Goal: Task Accomplishment & Management: Complete application form

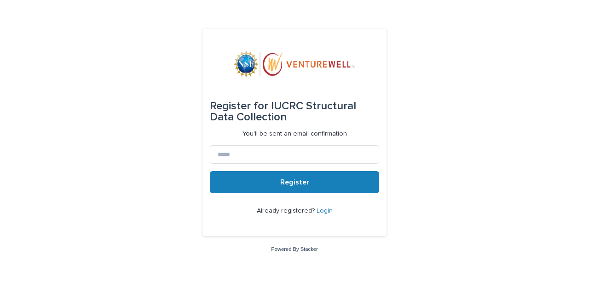
click at [321, 210] on link "Login" at bounding box center [325, 210] width 16 height 6
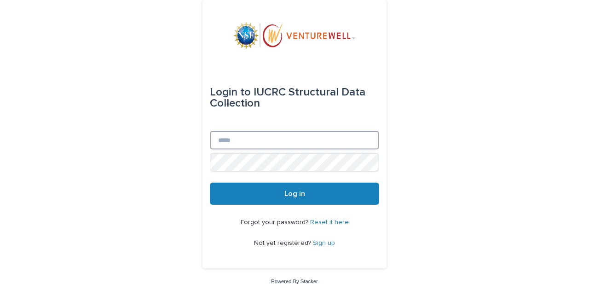
type input "**********"
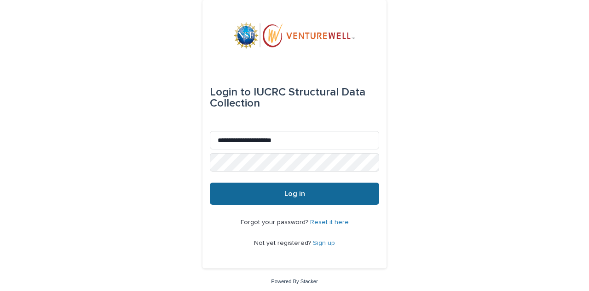
click at [291, 186] on button "Log in" at bounding box center [294, 193] width 169 height 22
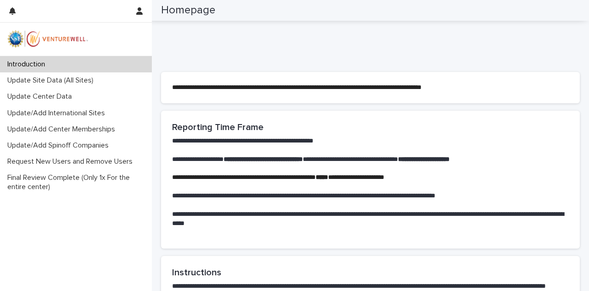
scroll to position [369, 0]
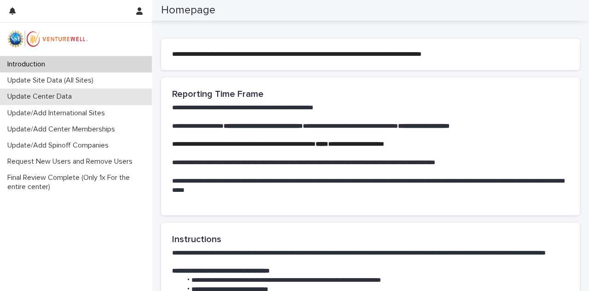
click at [38, 94] on p "Update Center Data" at bounding box center [42, 96] width 76 height 9
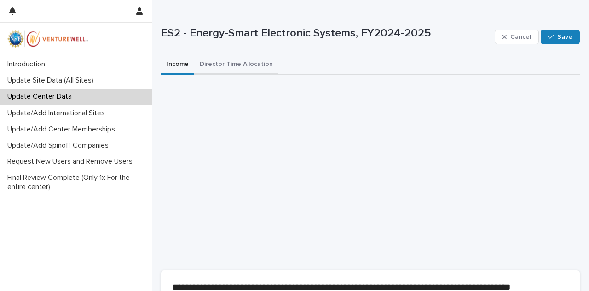
click at [215, 64] on button "Director Time Allocation" at bounding box center [236, 64] width 84 height 19
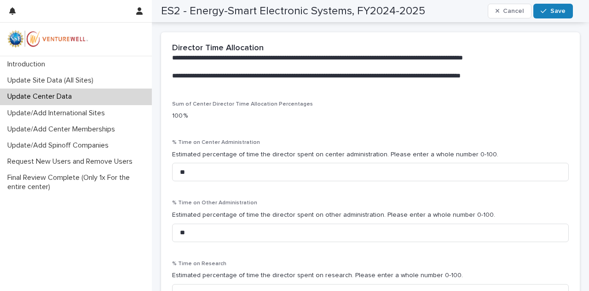
scroll to position [197, 0]
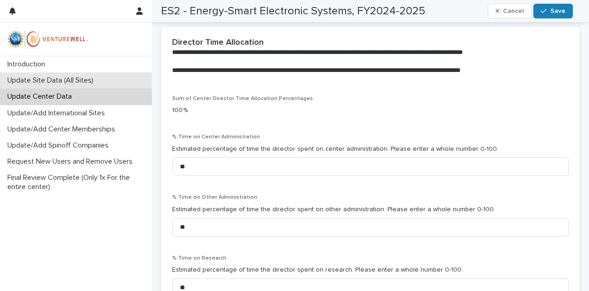
click at [53, 79] on p "Update Site Data (All Sites)" at bounding box center [52, 80] width 97 height 9
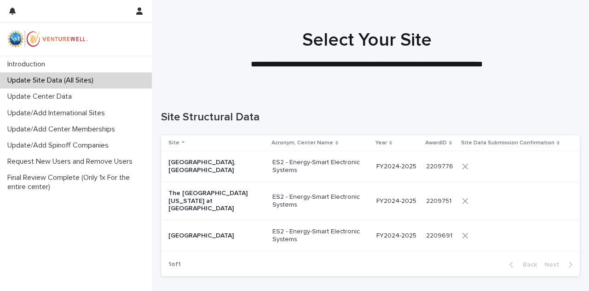
click at [203, 161] on div "[GEOGRAPHIC_DATA], [GEOGRAPHIC_DATA]" at bounding box center [215, 165] width 92 height 17
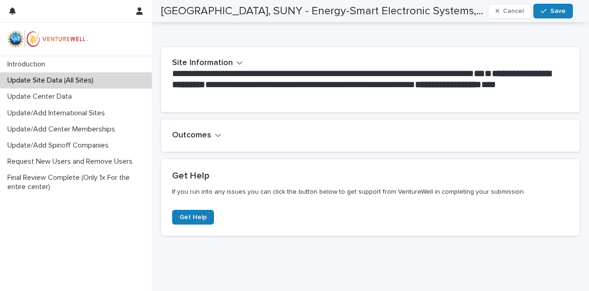
scroll to position [202, 0]
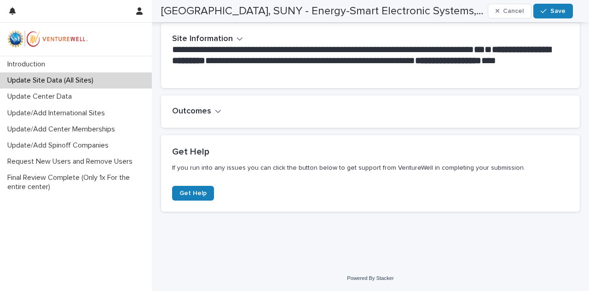
click at [215, 113] on icon "button" at bounding box center [218, 111] width 6 height 8
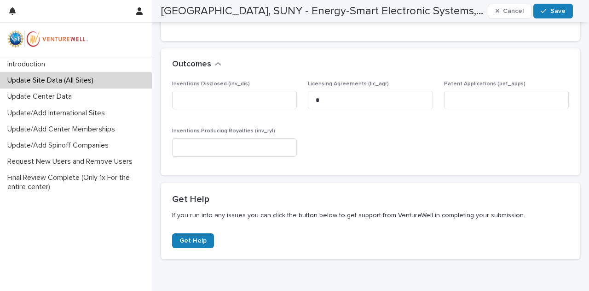
scroll to position [249, 0]
click at [186, 102] on input at bounding box center [234, 100] width 125 height 18
click at [450, 101] on input at bounding box center [506, 100] width 125 height 18
type input "*"
click at [187, 102] on input at bounding box center [234, 100] width 125 height 18
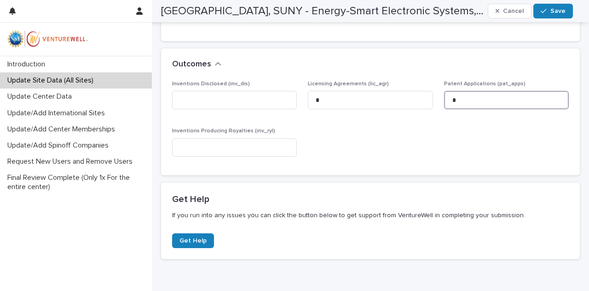
click at [454, 103] on input "*" at bounding box center [506, 100] width 125 height 18
type input "*"
click at [189, 148] on input at bounding box center [234, 147] width 125 height 18
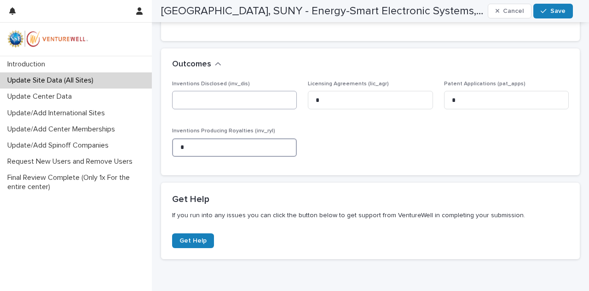
type input "*"
click at [194, 104] on input at bounding box center [234, 100] width 125 height 18
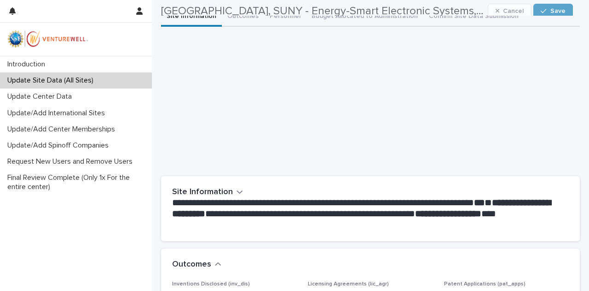
scroll to position [0, 0]
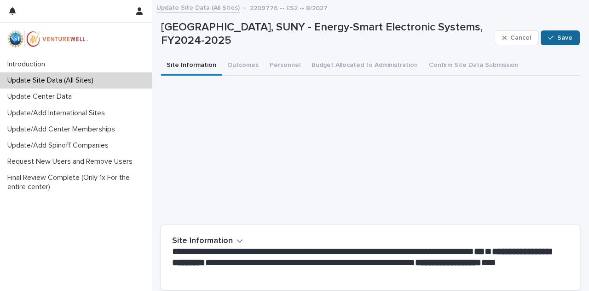
click at [564, 35] on span "Save" at bounding box center [565, 38] width 15 height 6
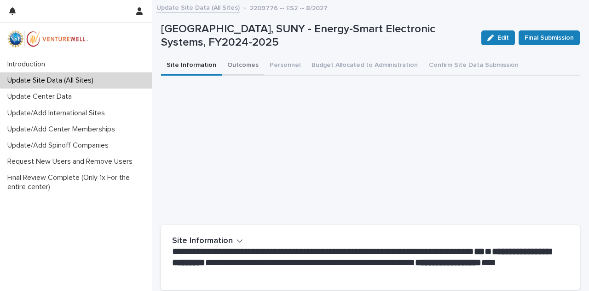
click at [234, 63] on button "Outcomes" at bounding box center [243, 65] width 42 height 19
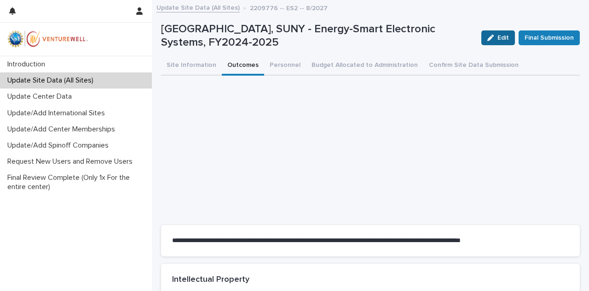
click at [492, 33] on button "Edit" at bounding box center [499, 37] width 34 height 15
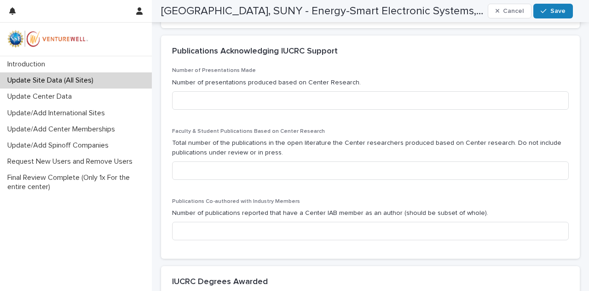
scroll to position [495, 0]
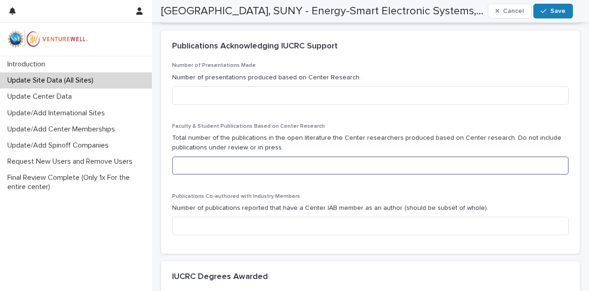
click at [183, 169] on input at bounding box center [370, 165] width 397 height 18
type input "**"
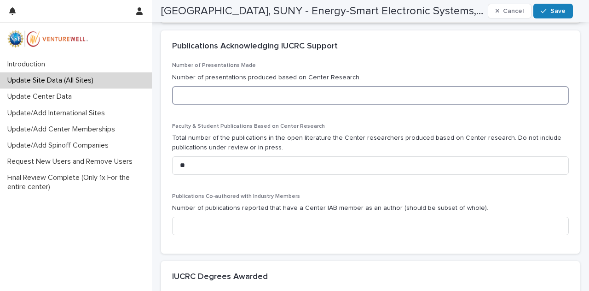
click at [239, 93] on input at bounding box center [370, 95] width 397 height 18
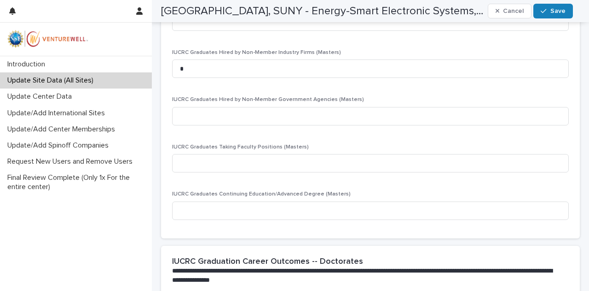
scroll to position [1373, 0]
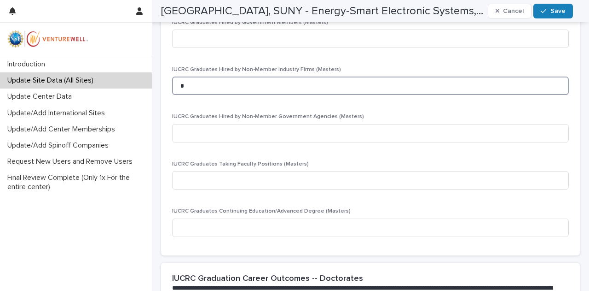
click at [184, 86] on input "*" at bounding box center [370, 85] width 397 height 18
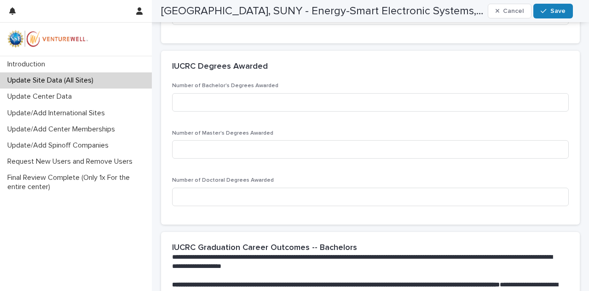
scroll to position [708, 0]
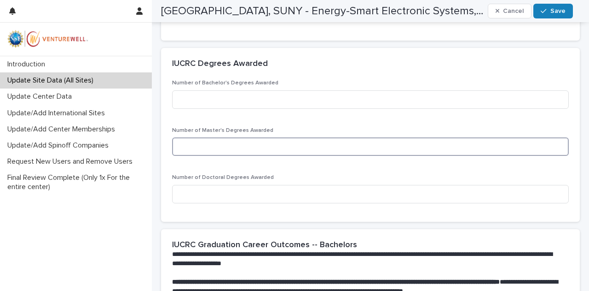
click at [200, 148] on input at bounding box center [370, 146] width 397 height 18
type input "*"
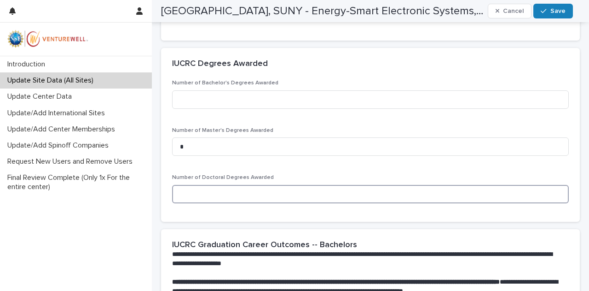
click at [244, 192] on input at bounding box center [370, 194] width 397 height 18
type input "*"
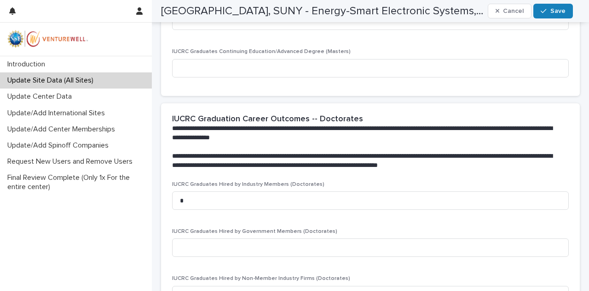
scroll to position [1537, 0]
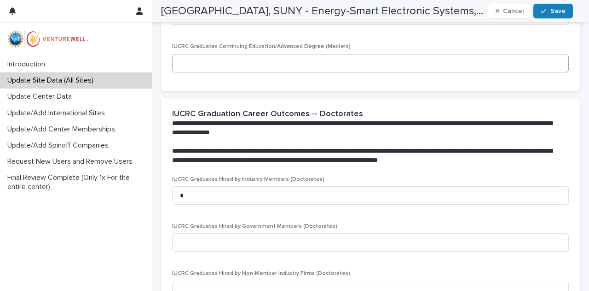
type input "*"
click at [197, 62] on input at bounding box center [370, 63] width 397 height 18
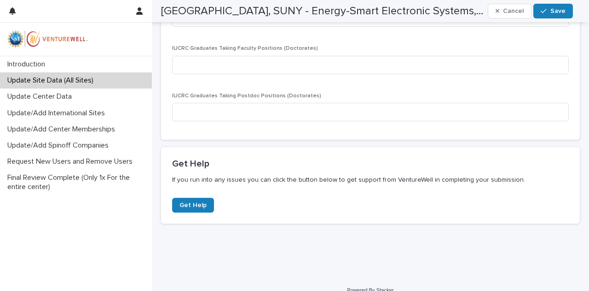
scroll to position [1861, 0]
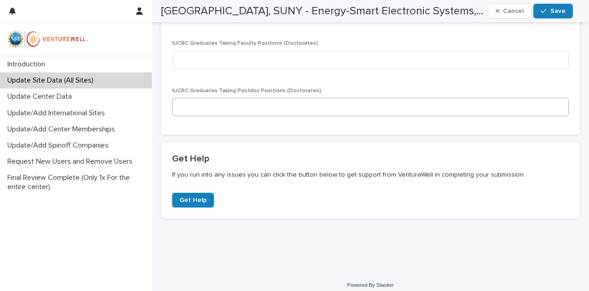
type input "*"
click at [195, 105] on input at bounding box center [370, 107] width 397 height 18
type input "*"
click at [554, 8] on span "Save" at bounding box center [558, 11] width 15 height 6
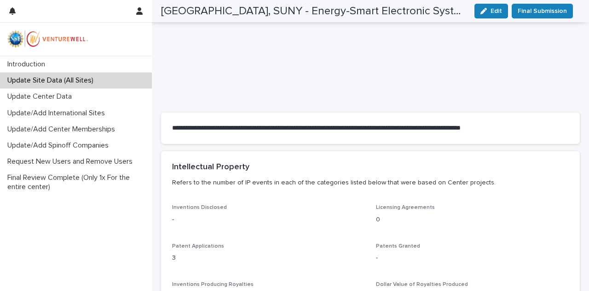
scroll to position [0, 0]
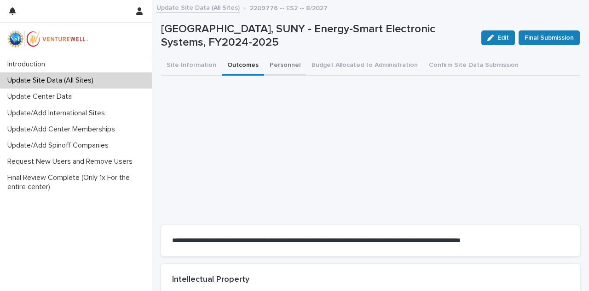
click at [271, 64] on button "Personnel" at bounding box center [285, 65] width 42 height 19
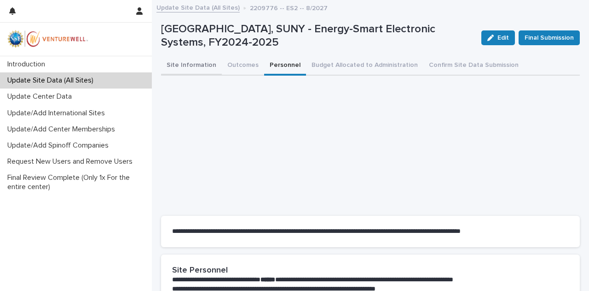
click at [193, 63] on button "Site Information" at bounding box center [191, 65] width 61 height 19
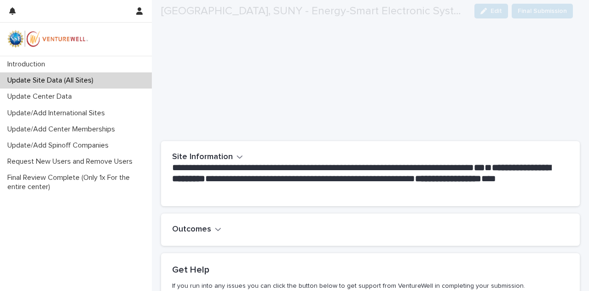
scroll to position [93, 0]
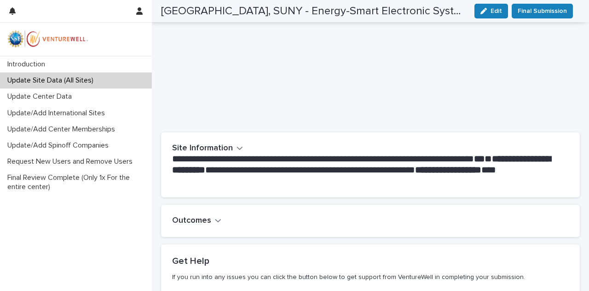
click at [213, 222] on button "Outcomes" at bounding box center [196, 220] width 49 height 10
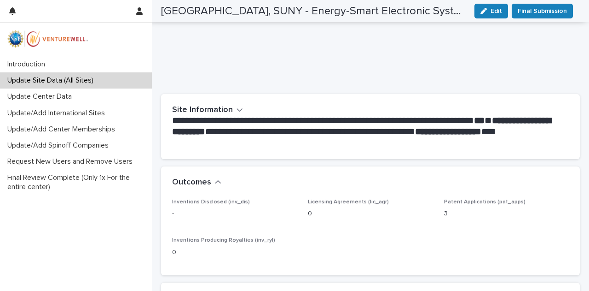
scroll to position [0, 0]
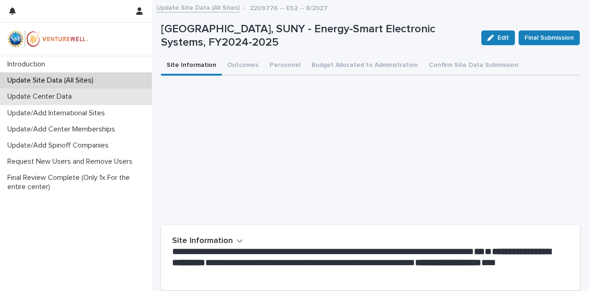
click at [50, 95] on p "Update Center Data" at bounding box center [42, 96] width 76 height 9
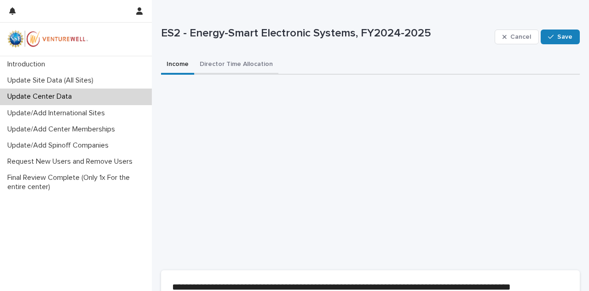
click at [231, 64] on button "Director Time Allocation" at bounding box center [236, 64] width 84 height 19
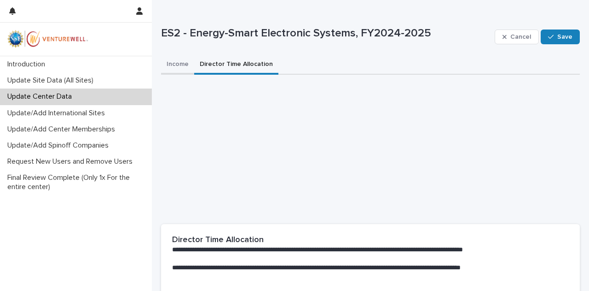
click at [177, 63] on button "Income" at bounding box center [177, 64] width 33 height 19
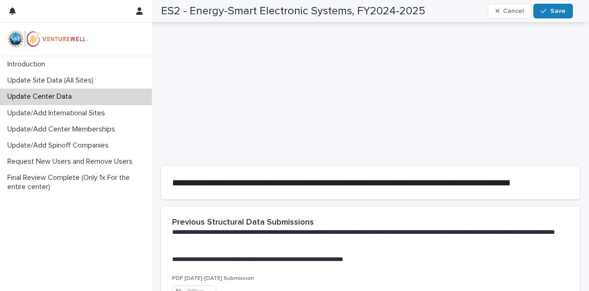
scroll to position [71, 0]
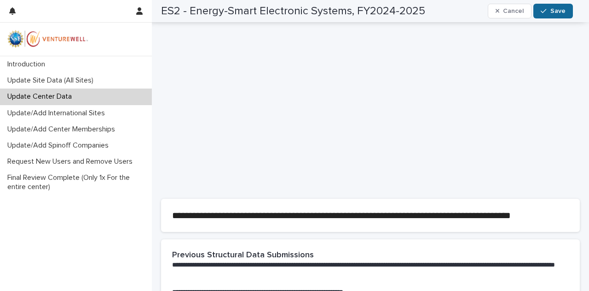
click at [552, 6] on button "Save" at bounding box center [553, 11] width 39 height 15
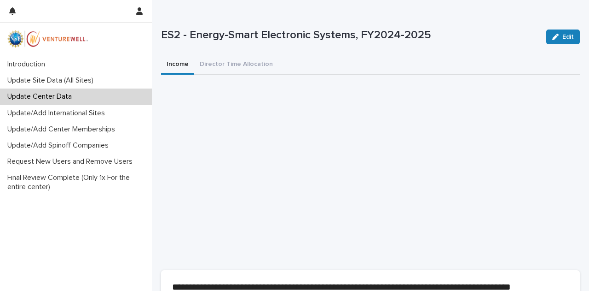
scroll to position [12, 0]
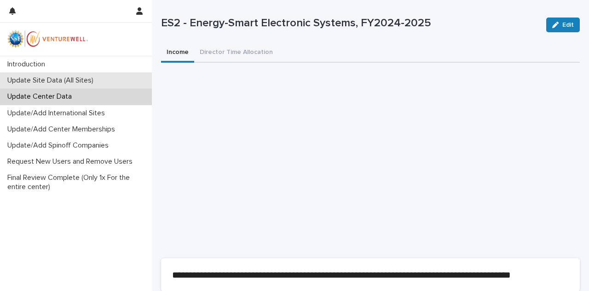
click at [28, 80] on p "Update Site Data (All Sites)" at bounding box center [52, 80] width 97 height 9
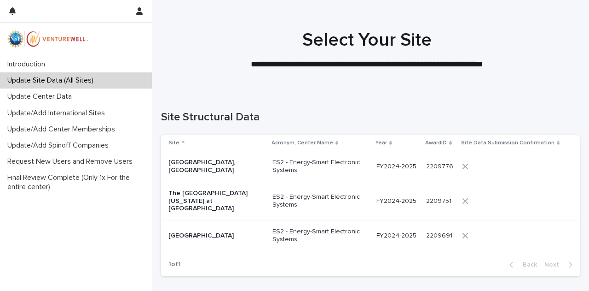
click at [232, 165] on p "[GEOGRAPHIC_DATA], [GEOGRAPHIC_DATA]" at bounding box center [215, 166] width 92 height 16
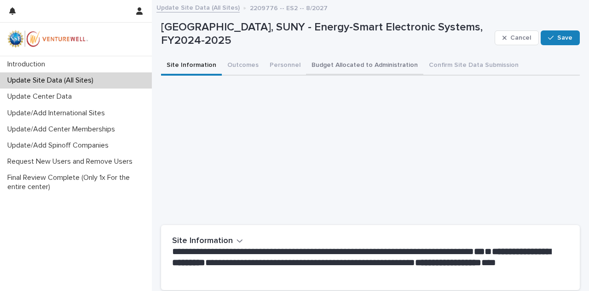
click at [370, 64] on button "Budget Allocated to Administration" at bounding box center [364, 65] width 117 height 19
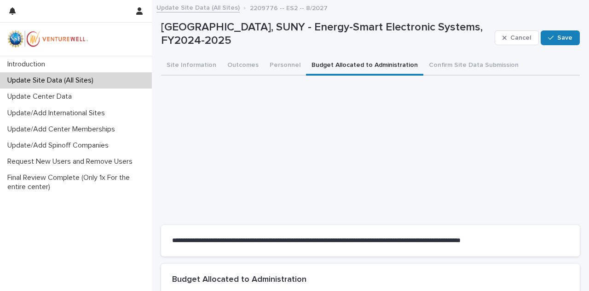
click at [370, 64] on button "Budget Allocated to Administration" at bounding box center [364, 65] width 117 height 19
